Goal: Transaction & Acquisition: Purchase product/service

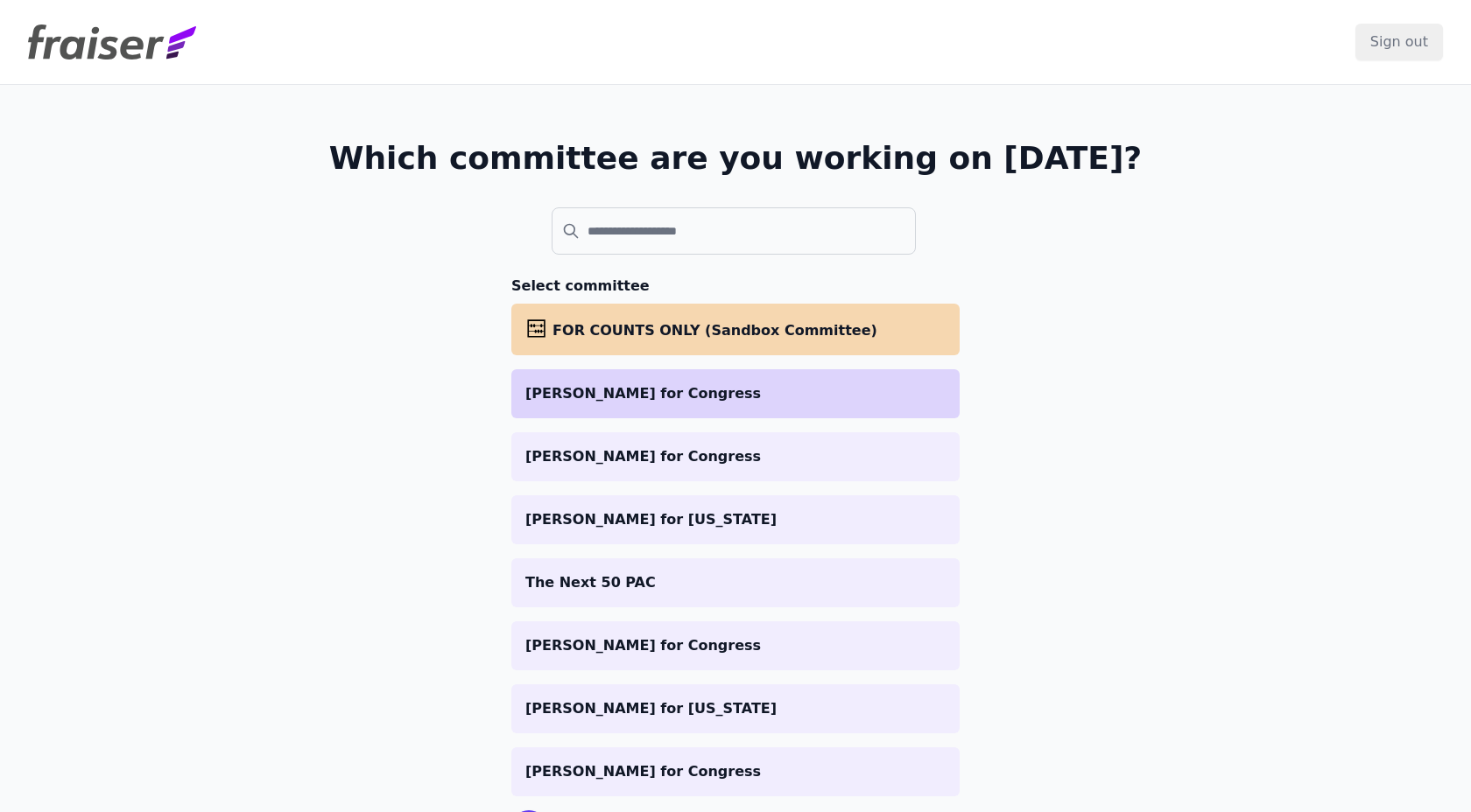
scroll to position [88, 0]
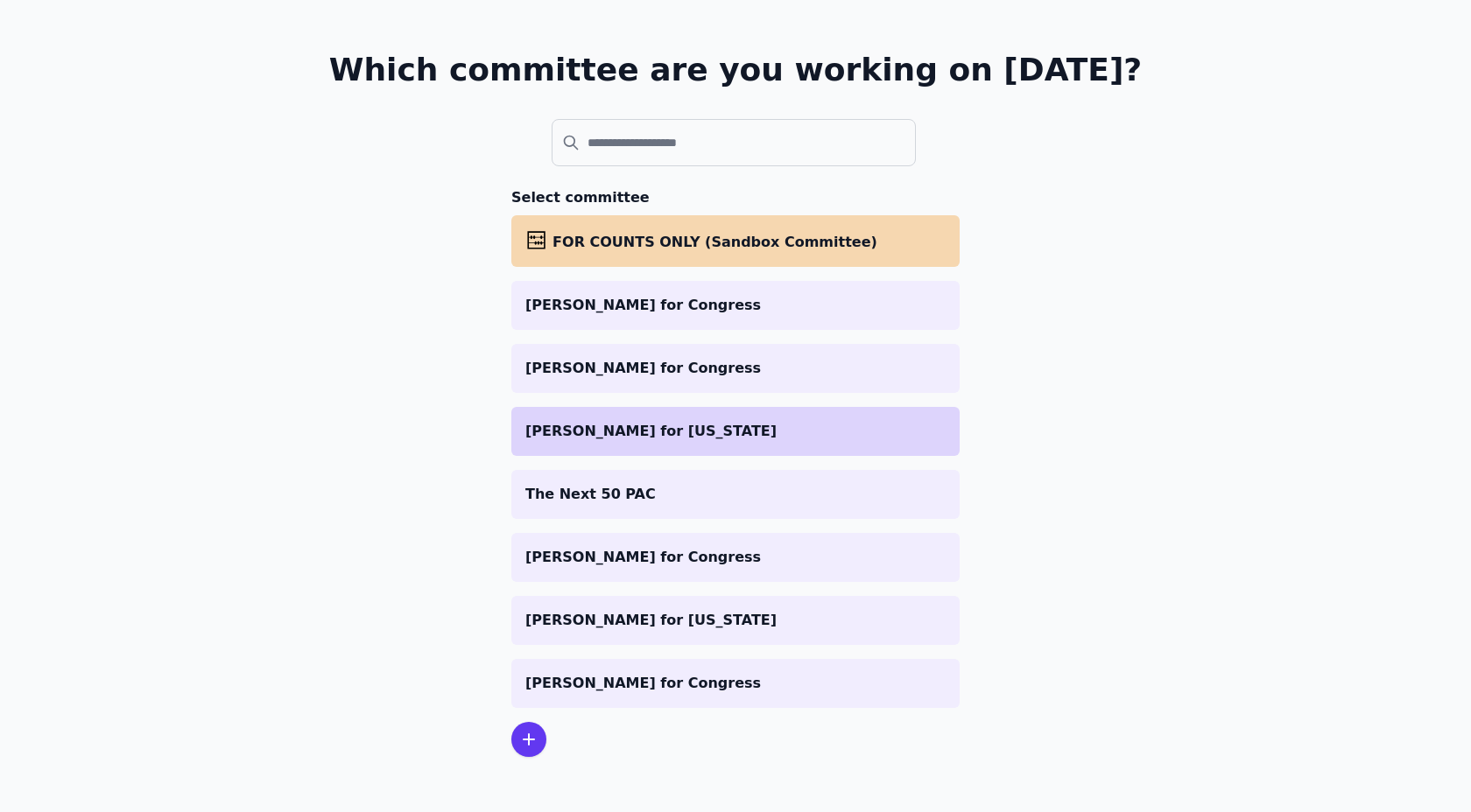
click at [771, 440] on p "[PERSON_NAME] for [US_STATE]" at bounding box center [735, 431] width 420 height 21
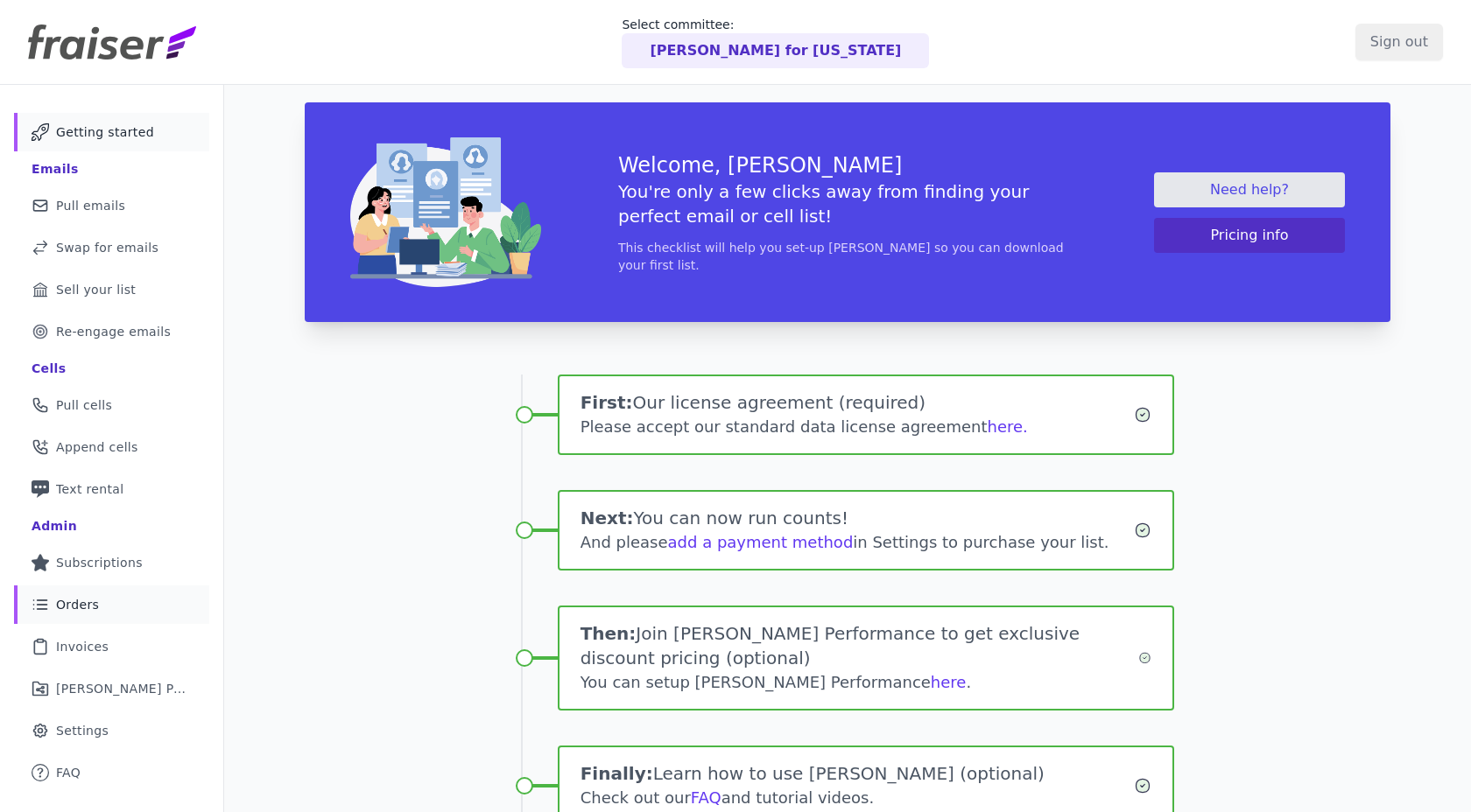
click at [81, 591] on link "List Icon Outline of bulleted list Orders" at bounding box center [112, 604] width 195 height 38
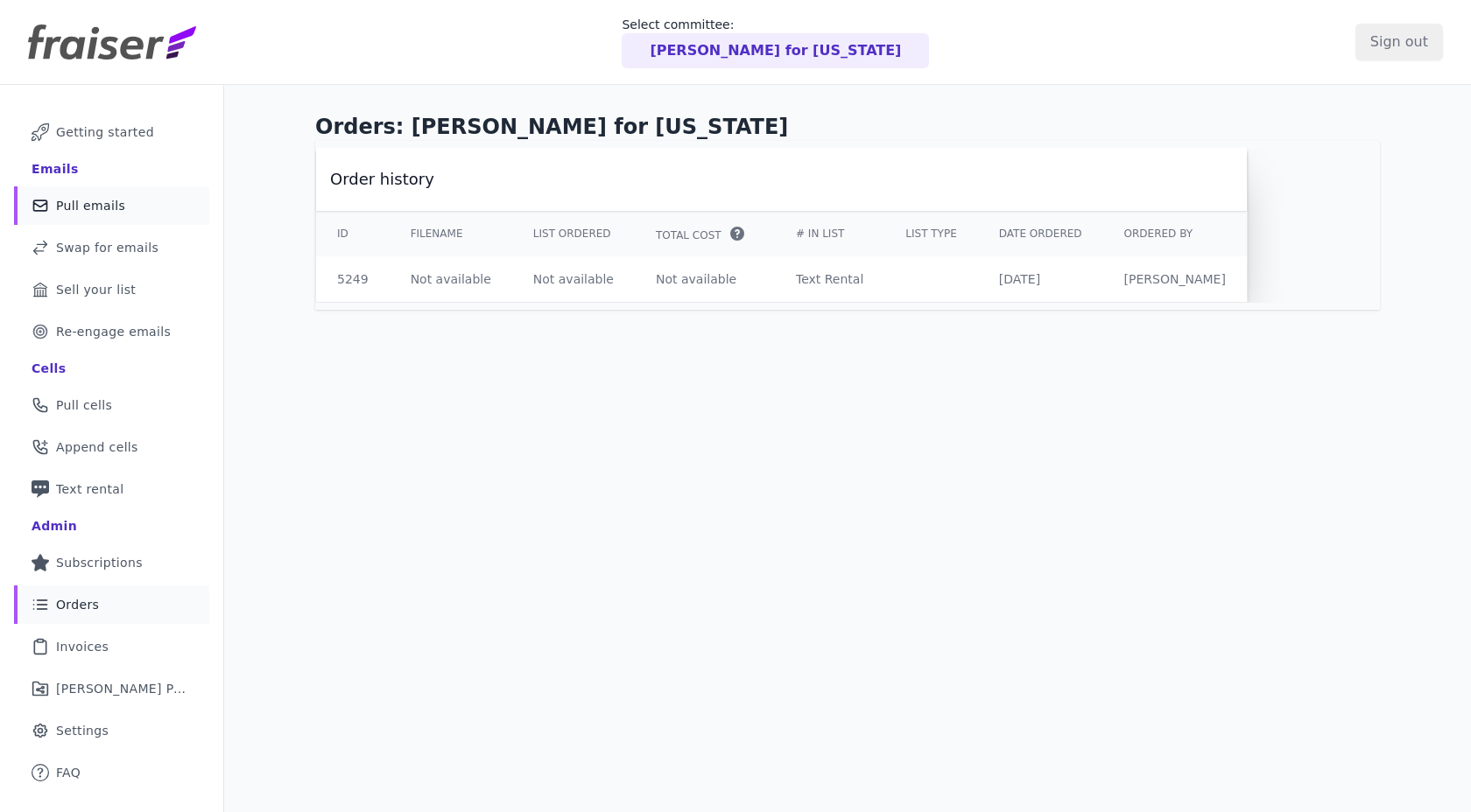
click at [83, 215] on link "Mail Icon Outline of a mail envelope Pull emails" at bounding box center [112, 205] width 195 height 38
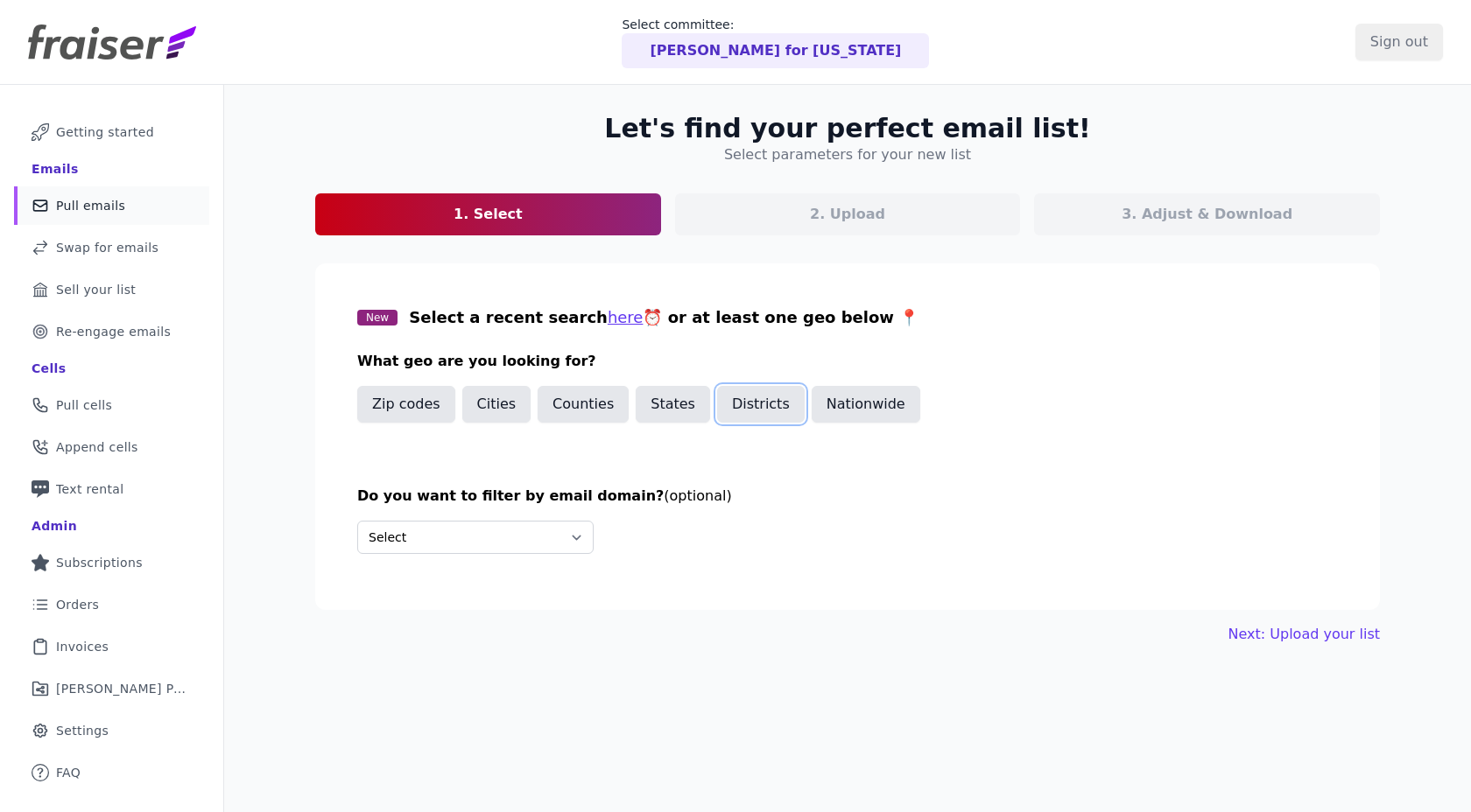
click at [721, 411] on button "Districts" at bounding box center [761, 404] width 87 height 37
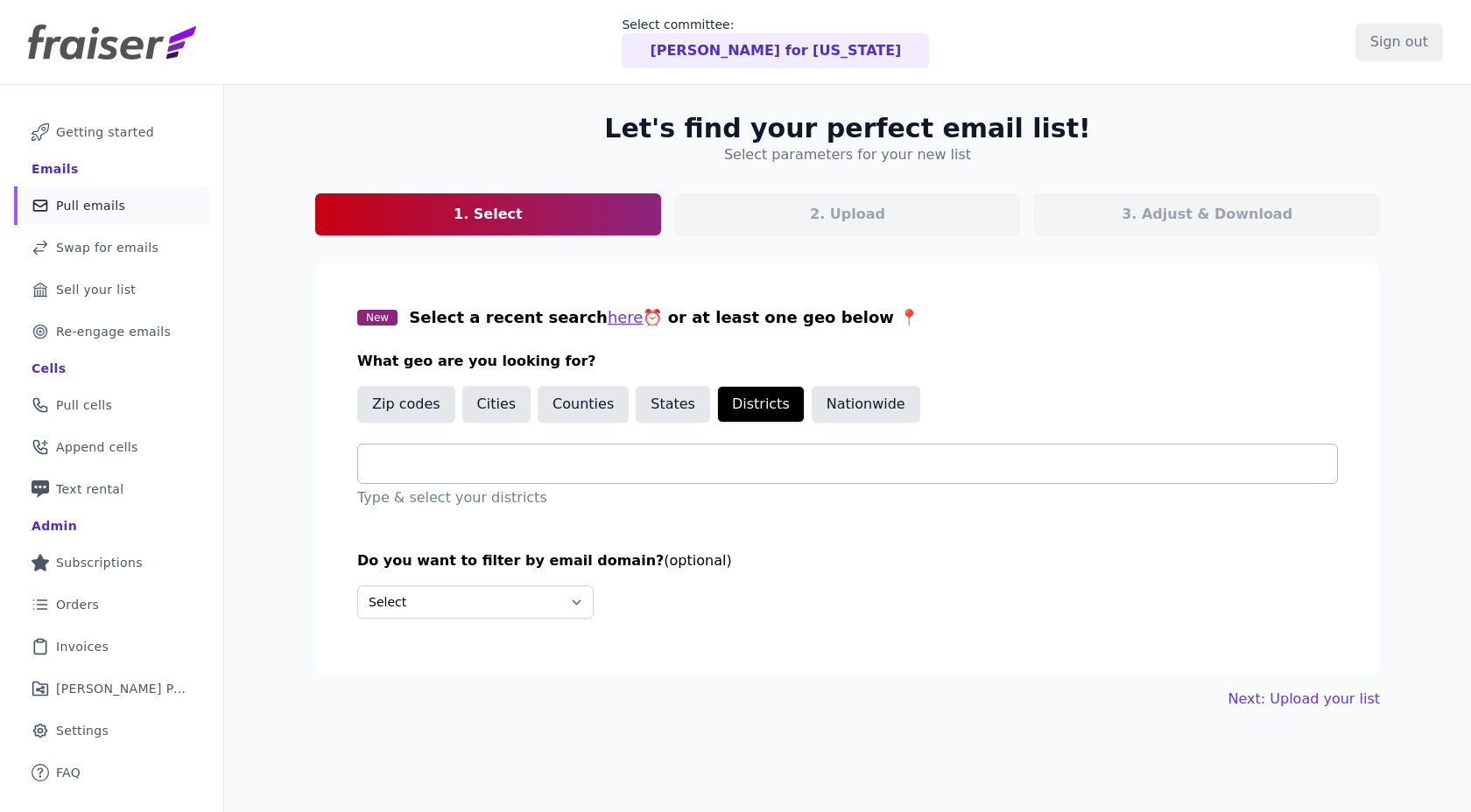
click at [658, 448] on div at bounding box center [854, 464] width 965 height 38
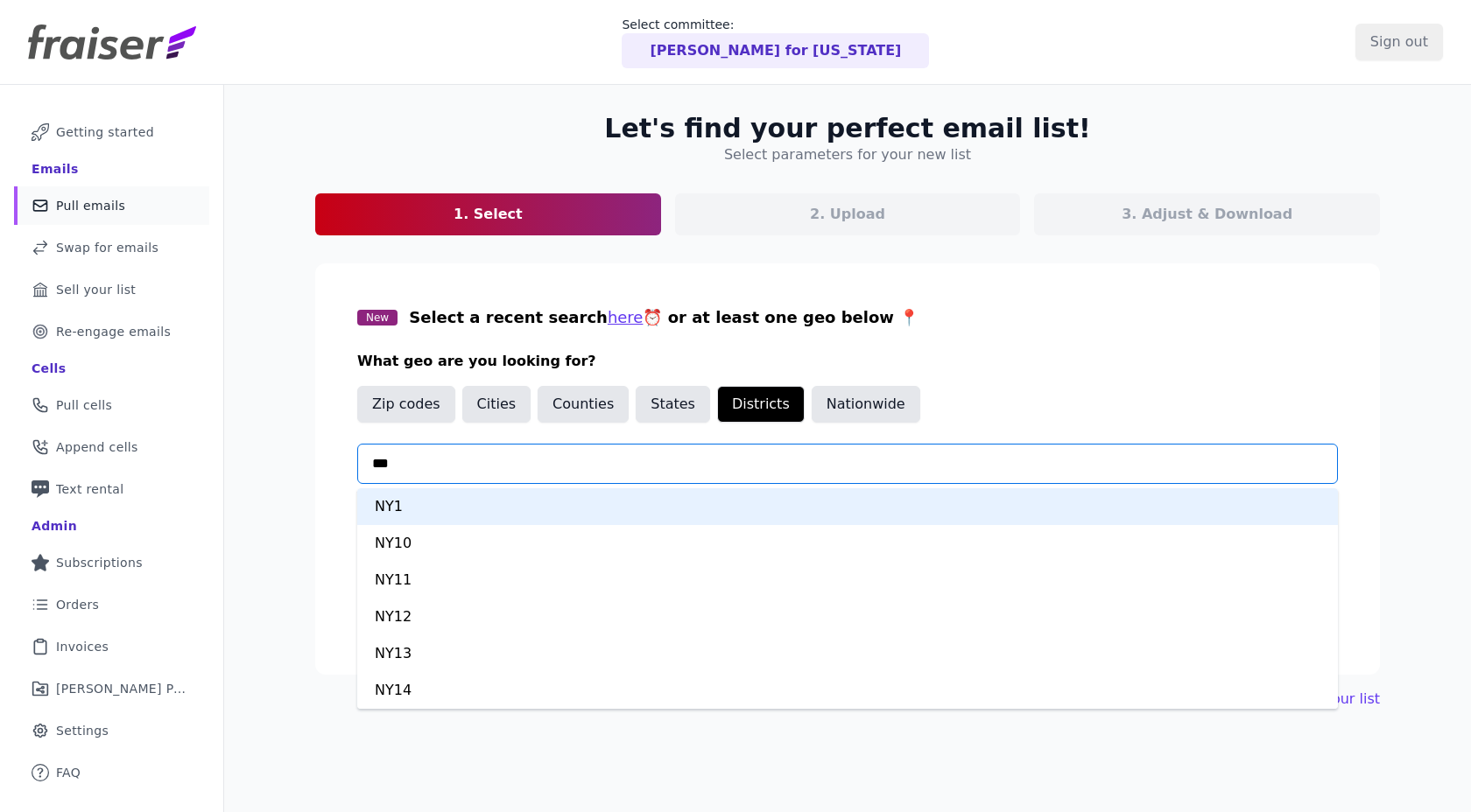
type input "****"
click at [558, 499] on div "NY12" at bounding box center [847, 507] width 980 height 37
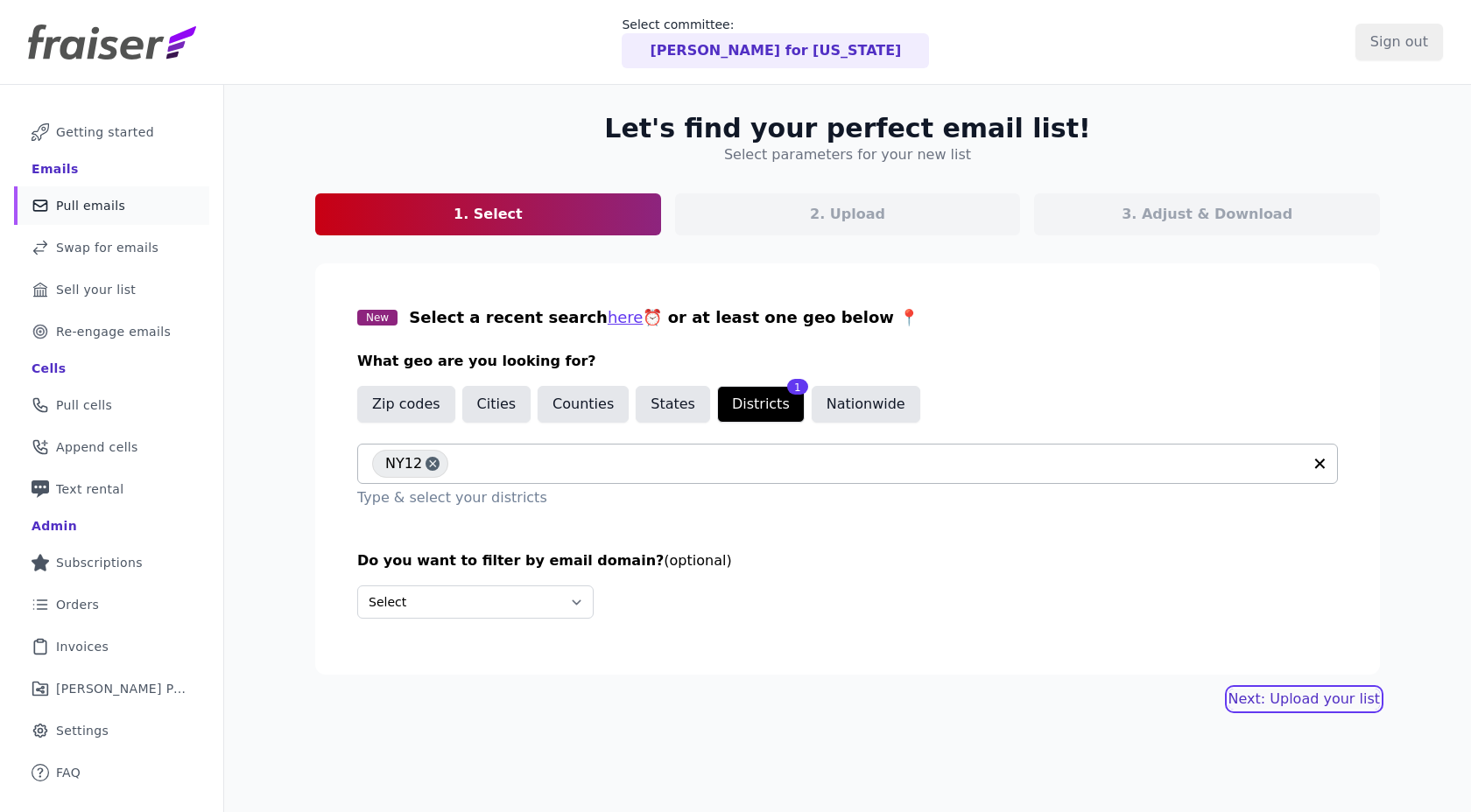
click at [1319, 701] on link "Next: Upload your list" at bounding box center [1304, 699] width 151 height 21
click at [1294, 703] on link "Next: Upload your list" at bounding box center [1304, 699] width 151 height 21
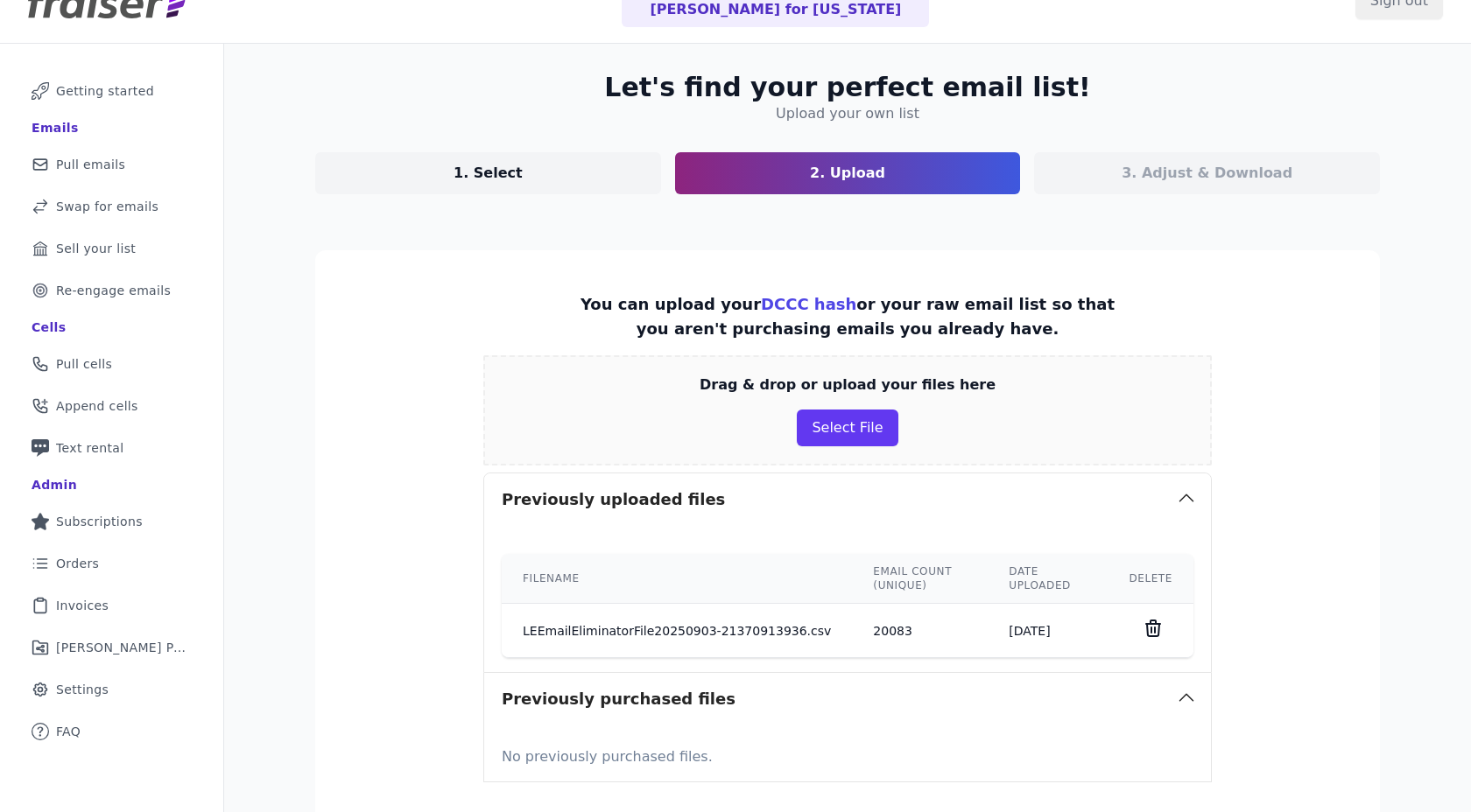
scroll to position [215, 0]
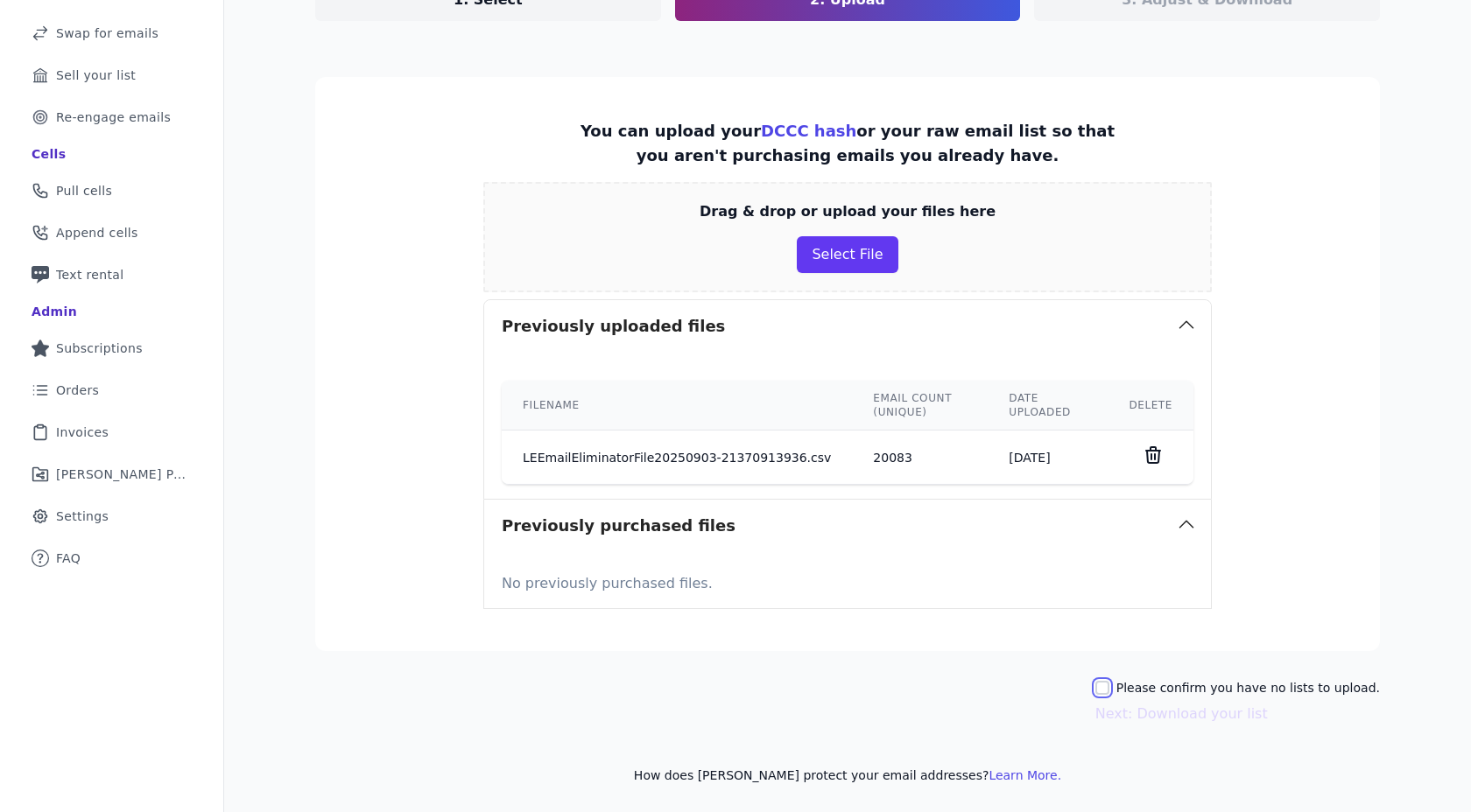
click at [1110, 687] on input "Please confirm you have no lists to upload." at bounding box center [1102, 688] width 14 height 14
checkbox input "true"
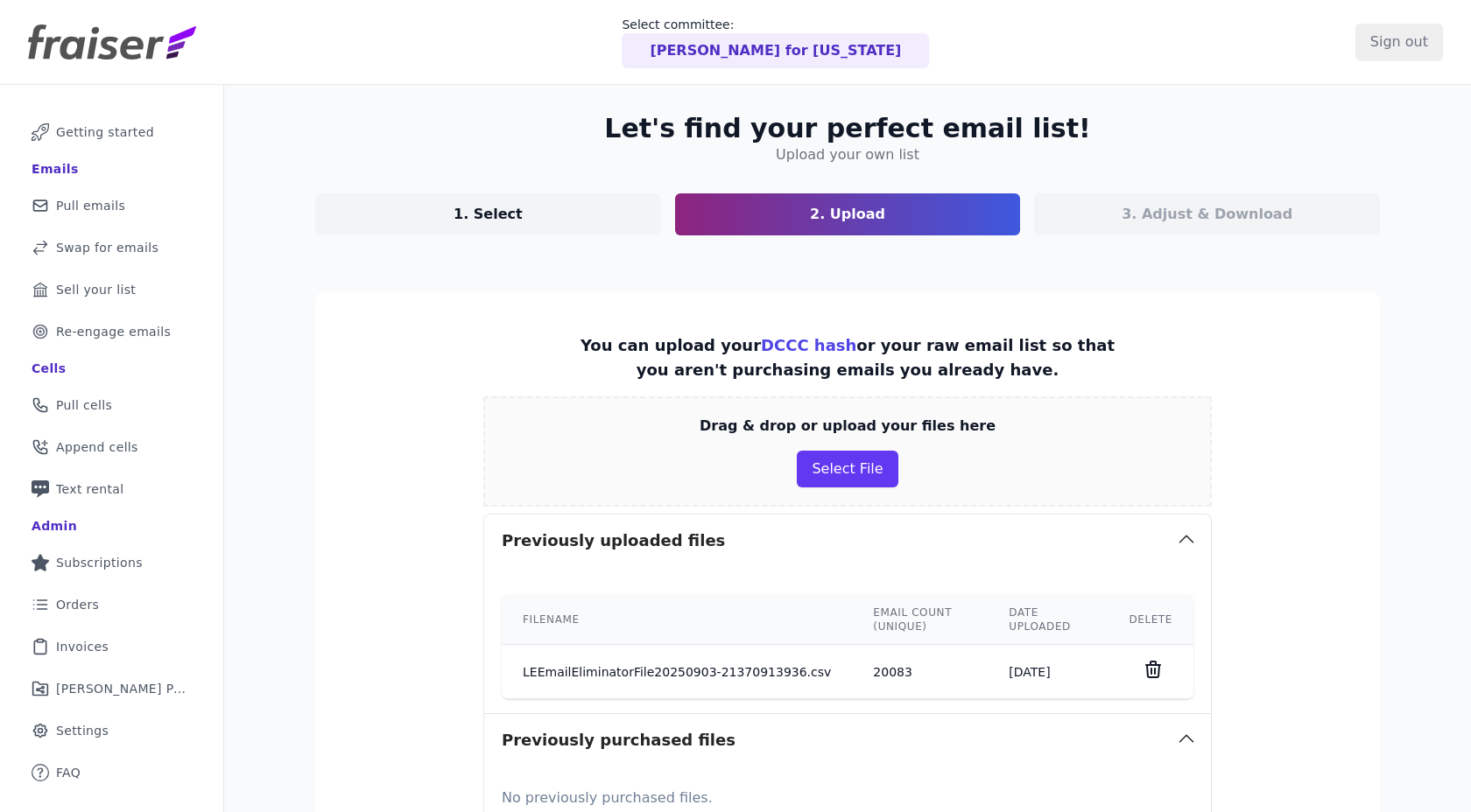
scroll to position [215, 0]
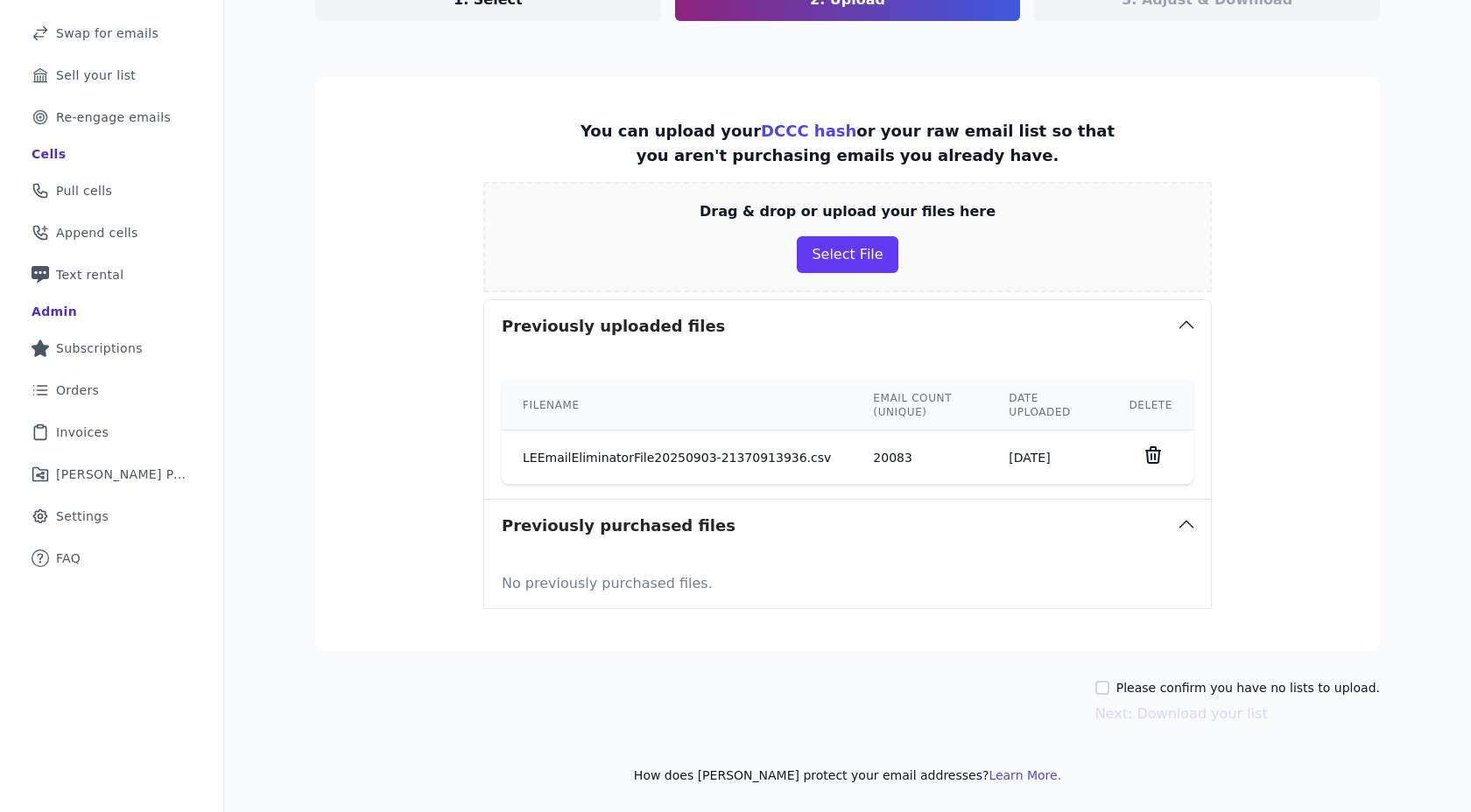
click at [1178, 687] on label "Please confirm you have no lists to upload." at bounding box center [1248, 688] width 264 height 18
click at [1110, 687] on input "Please confirm you have no lists to upload." at bounding box center [1102, 688] width 14 height 14
checkbox input "true"
click at [1152, 717] on button "Next: Download your list" at bounding box center [1182, 714] width 173 height 21
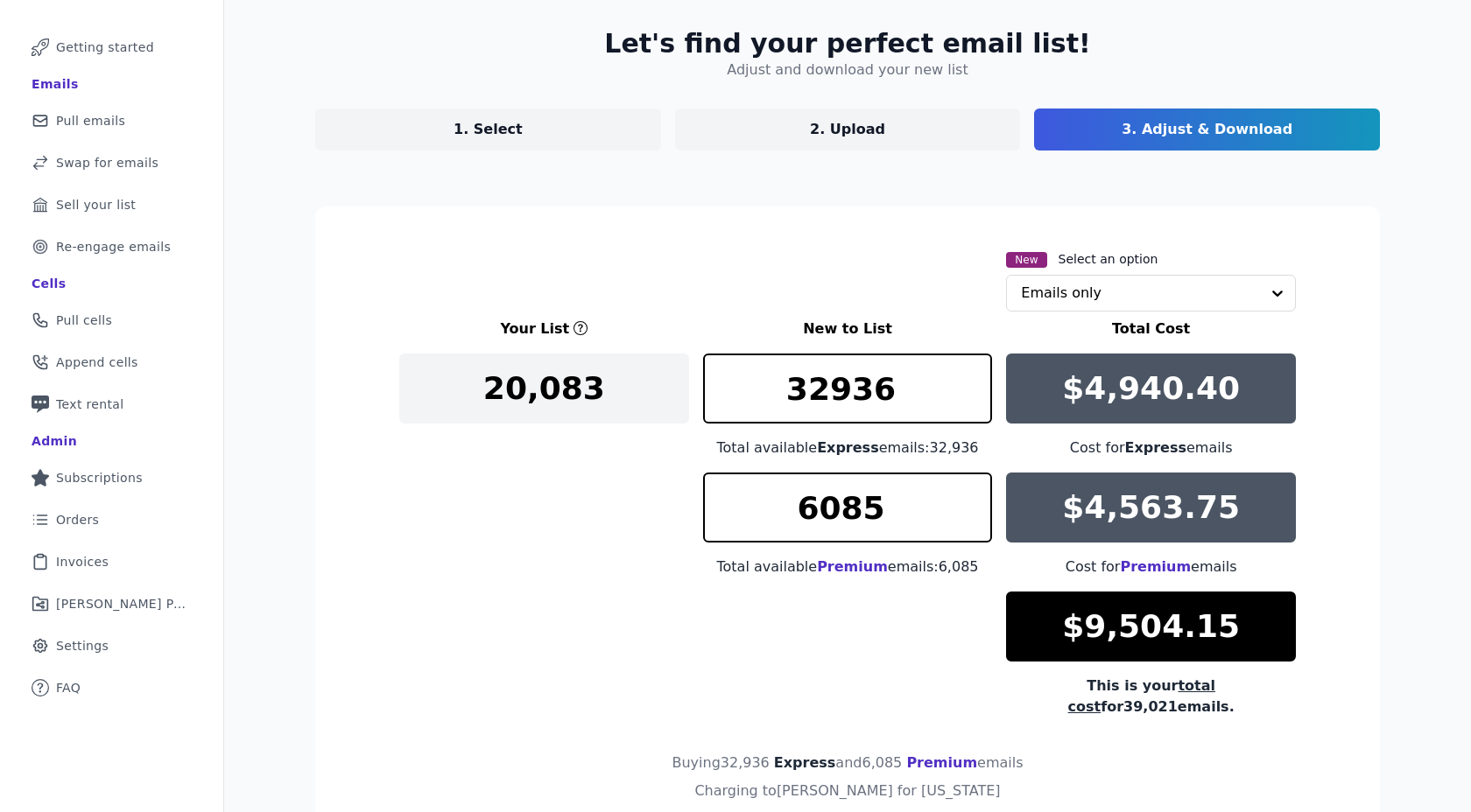
scroll to position [175, 0]
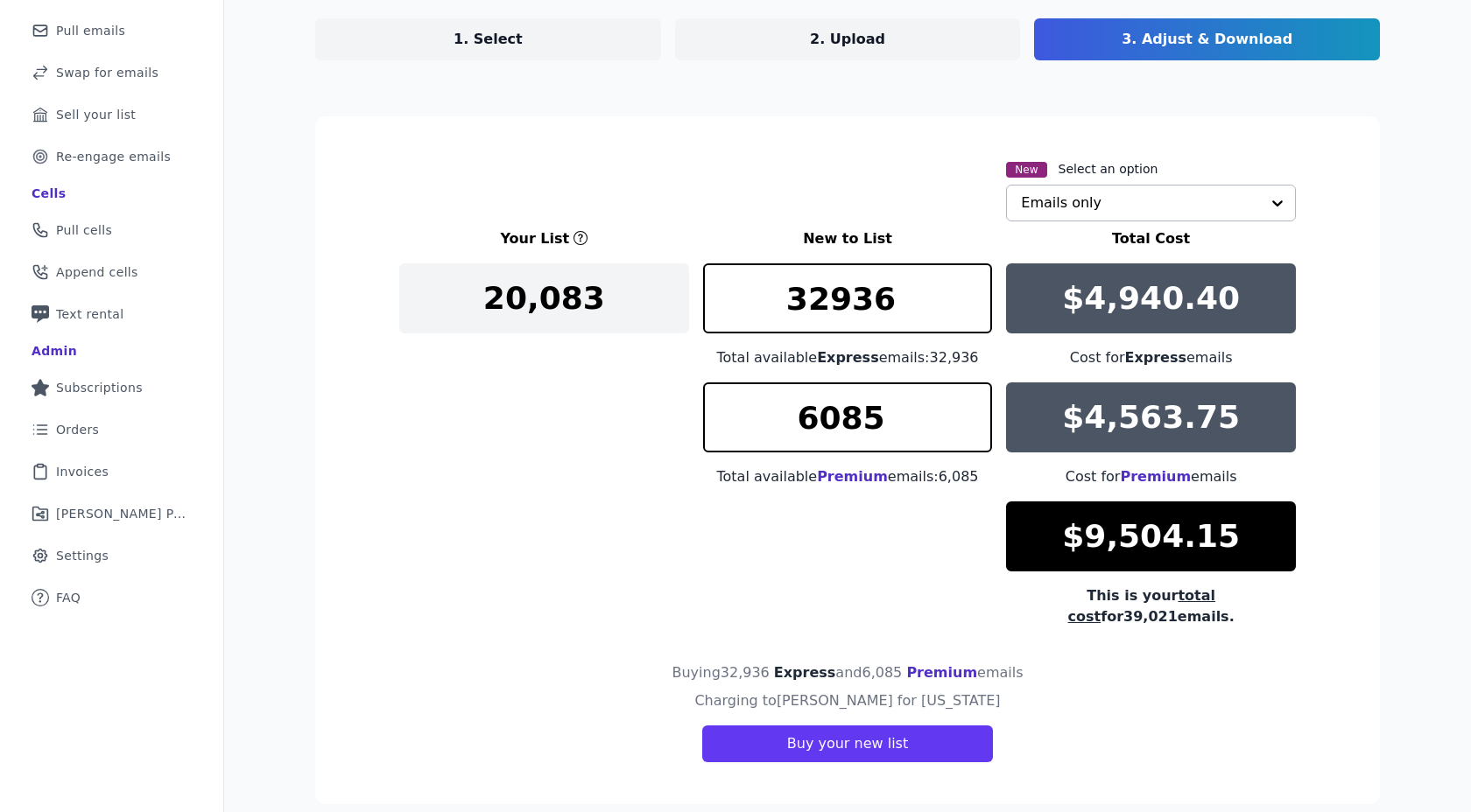
click at [1088, 206] on input "text" at bounding box center [1140, 203] width 239 height 35
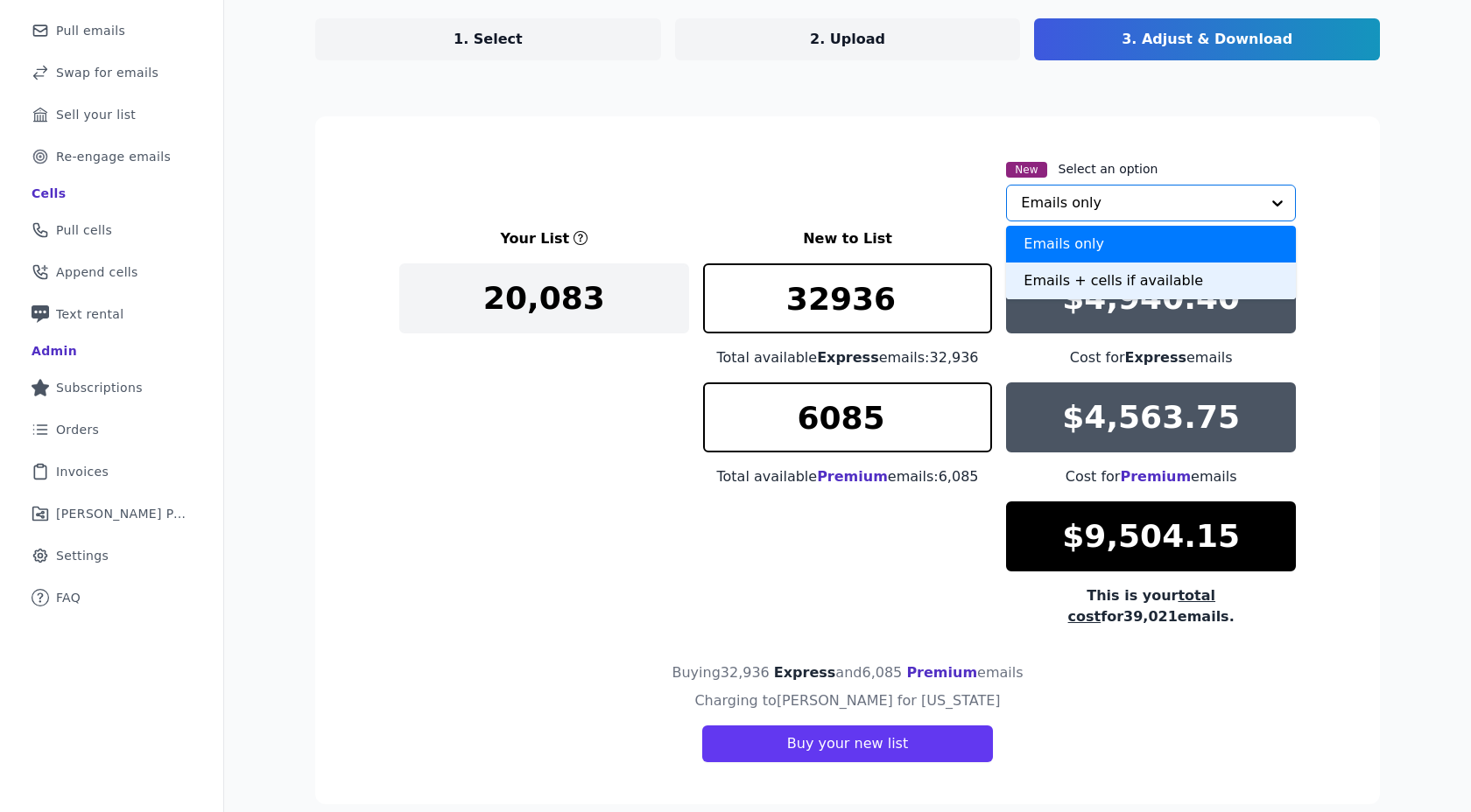
click at [1066, 273] on div "Emails + cells if available" at bounding box center [1150, 282] width 290 height 37
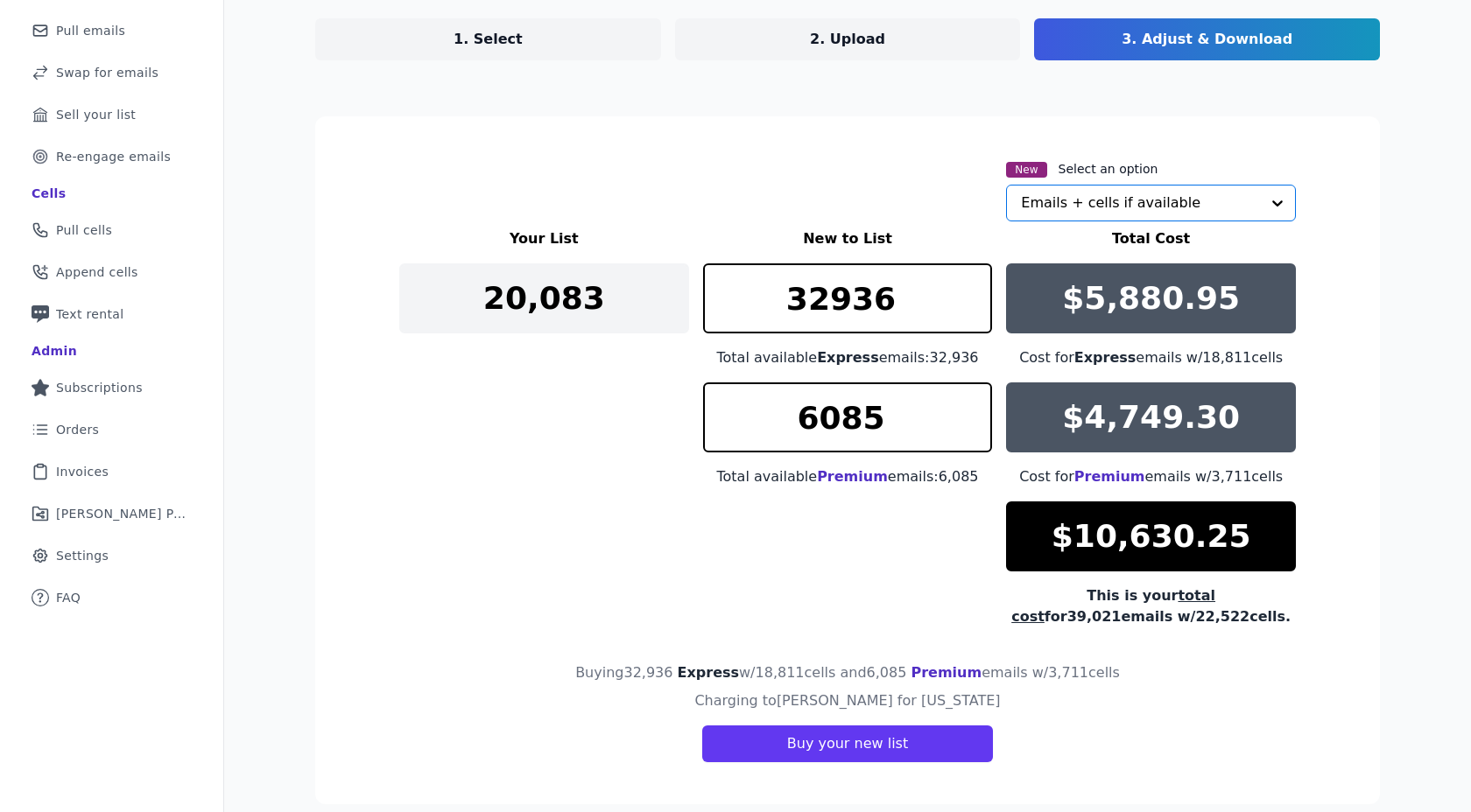
click at [878, 188] on div "New Select an option Option Emails + cells if available, selected. Select is fo…" at bounding box center [847, 190] width 897 height 63
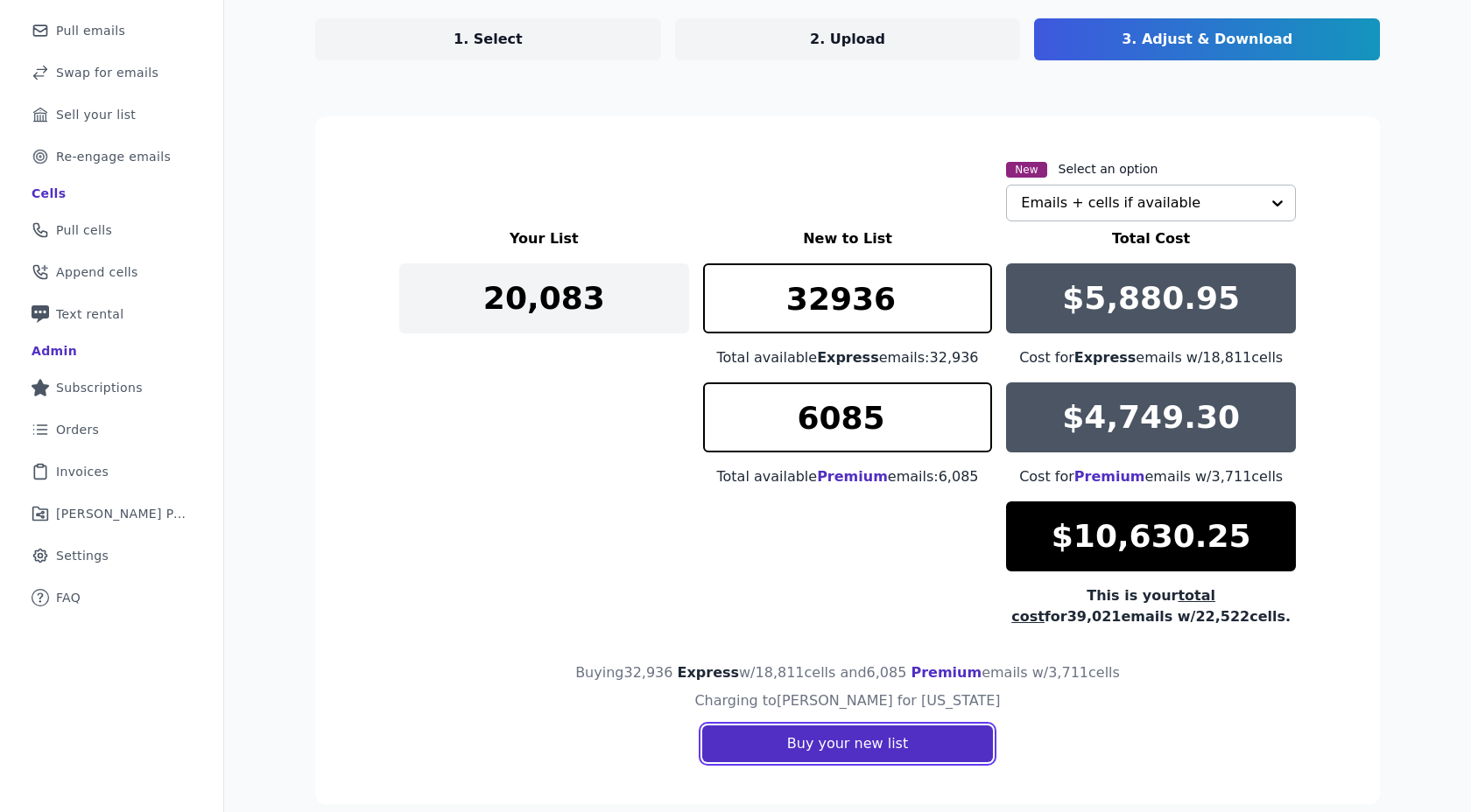
click at [768, 747] on button "Buy your new list" at bounding box center [847, 744] width 291 height 37
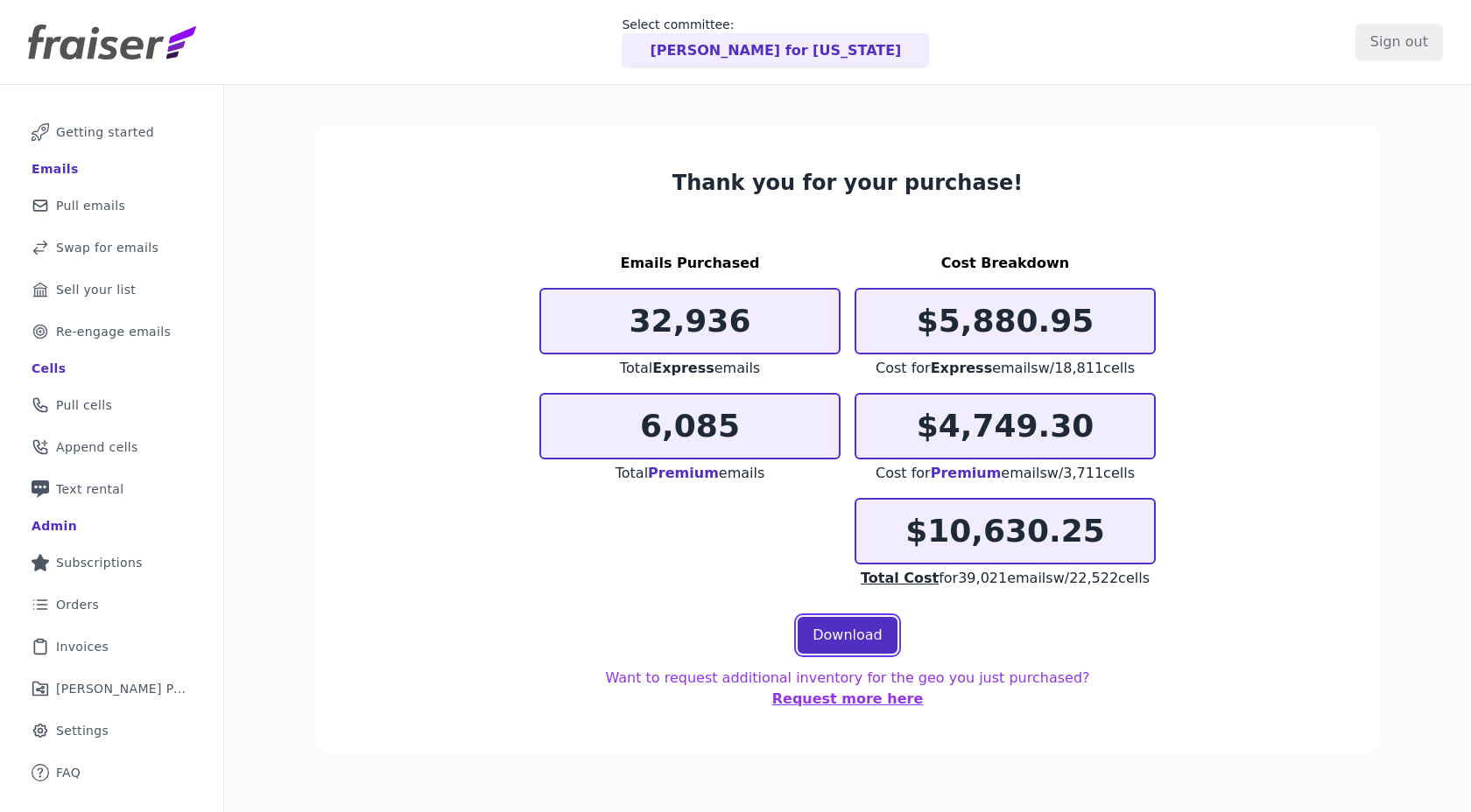
click at [823, 632] on link "Download" at bounding box center [847, 635] width 99 height 37
